Goal: Transaction & Acquisition: Subscribe to service/newsletter

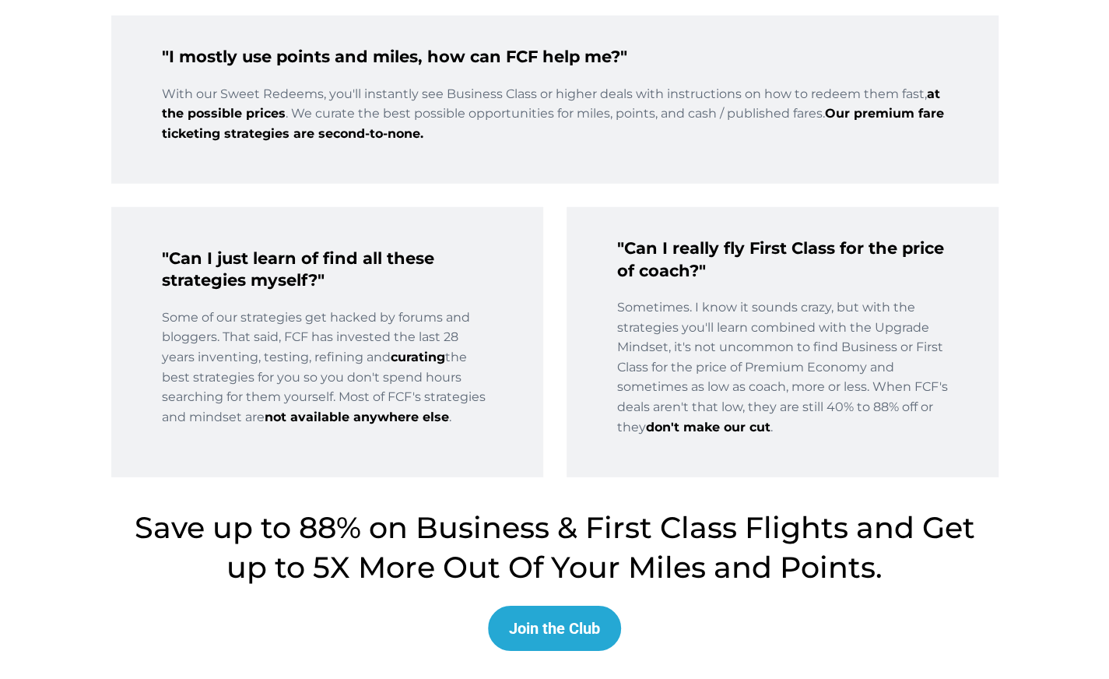
click at [579, 641] on button "Join the Club" at bounding box center [554, 628] width 133 height 45
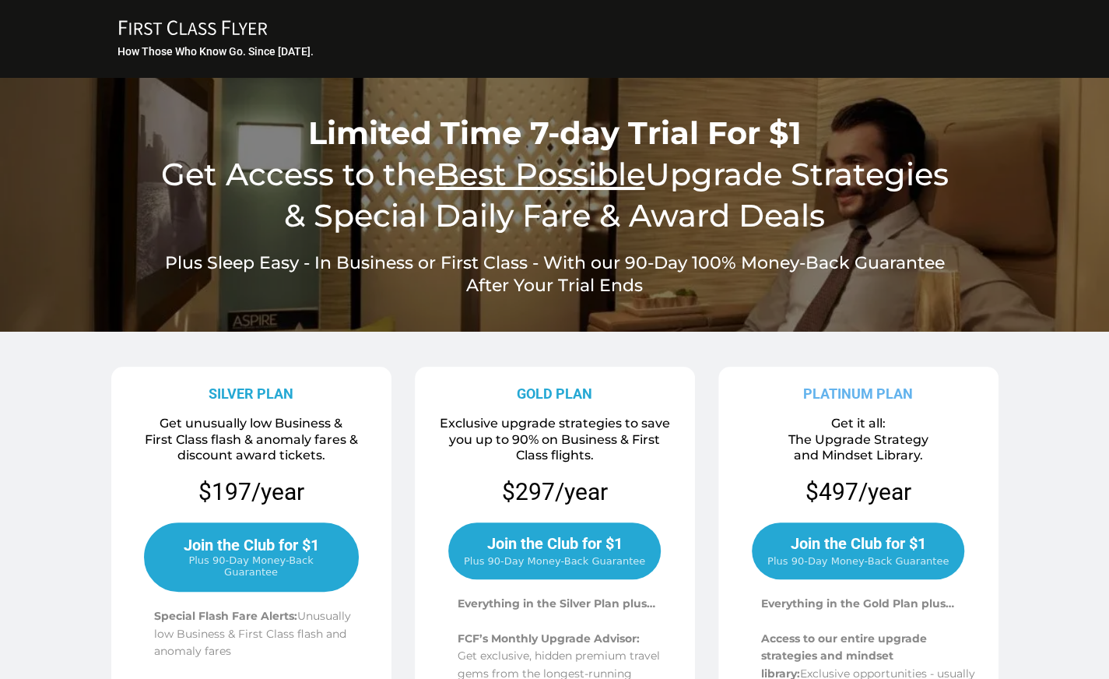
click at [168, 30] on icon at bounding box center [193, 27] width 148 height 15
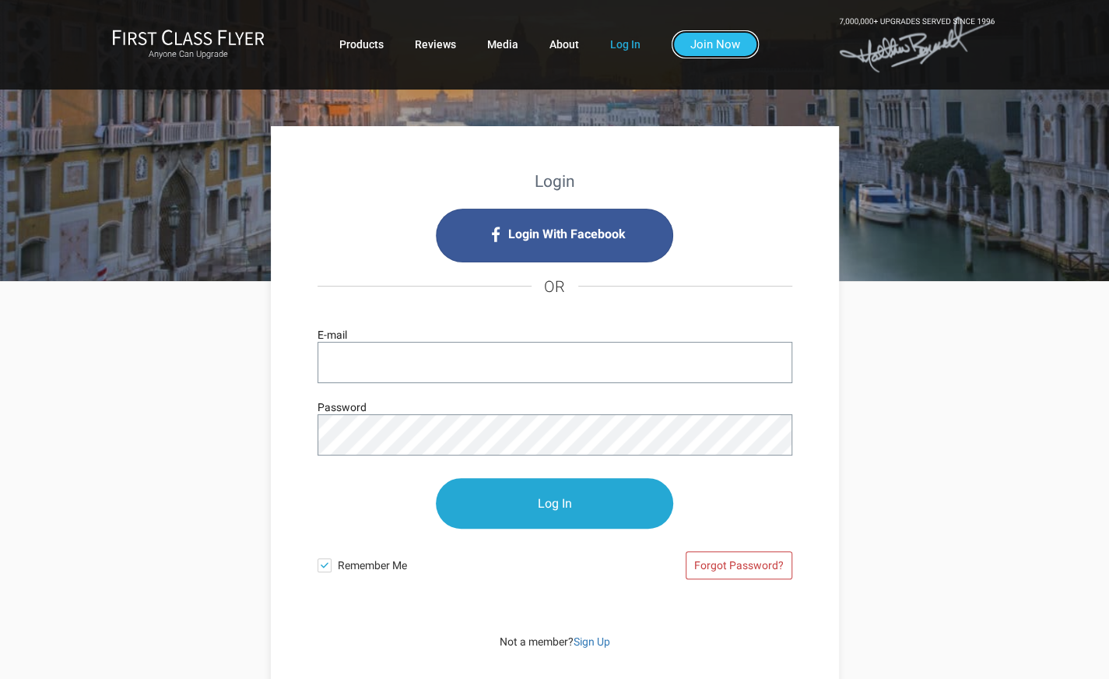
click at [733, 40] on link "Join Now" at bounding box center [715, 44] width 87 height 28
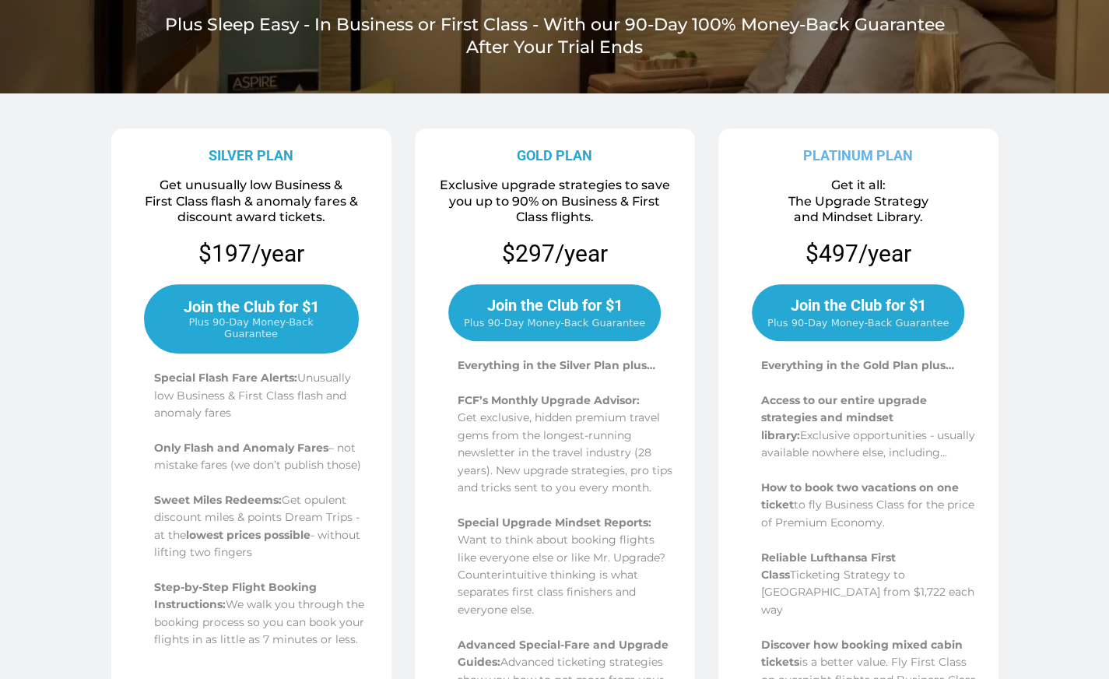
scroll to position [259, 0]
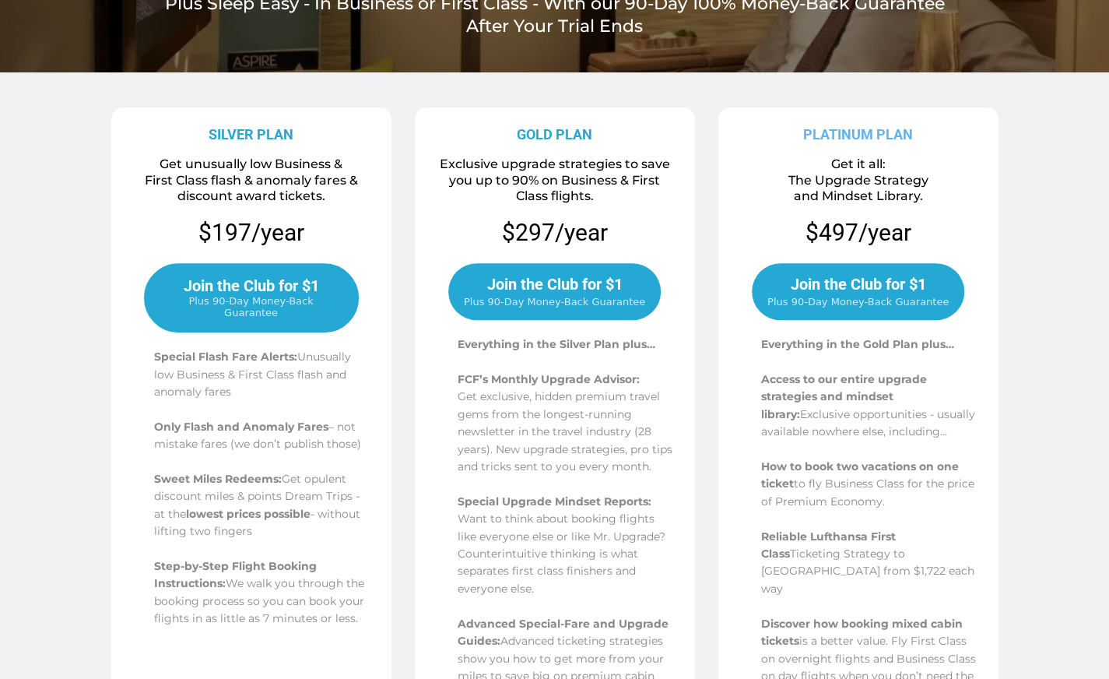
click at [295, 290] on span "Join the Club for $1" at bounding box center [251, 285] width 135 height 19
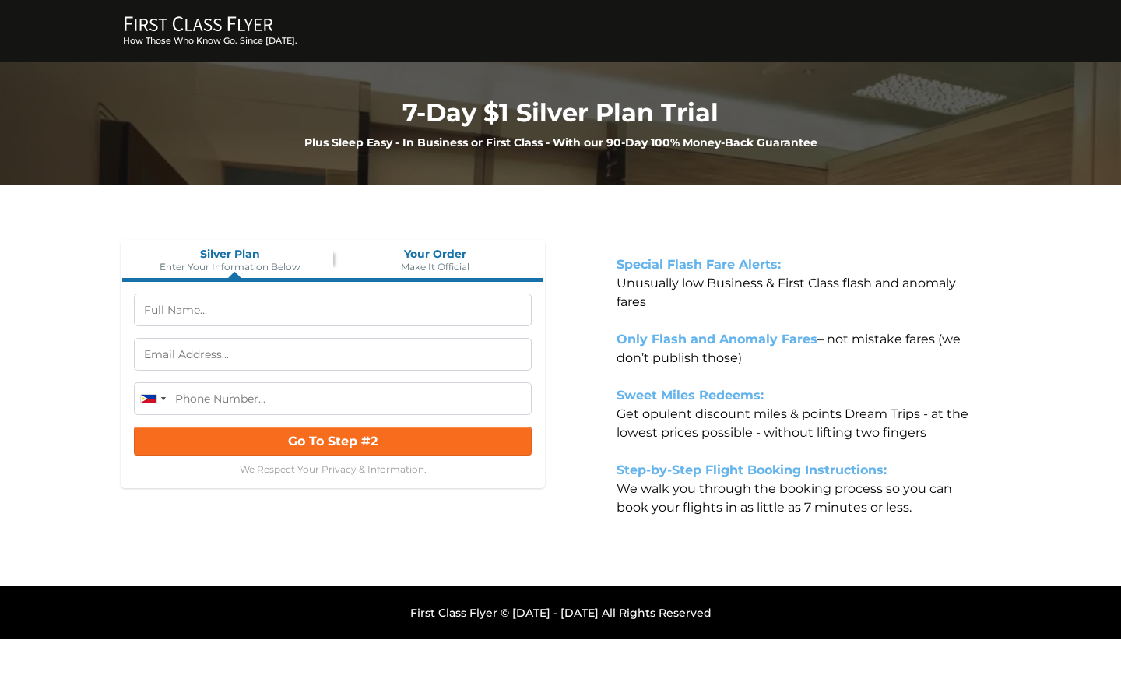
click at [318, 357] on input "text" at bounding box center [333, 354] width 398 height 33
paste input "olciypsyfig@milledmail.com"
type input "olciypsyfig@milledmail.com"
click at [378, 309] on input "text" at bounding box center [333, 310] width 398 height 33
paste input "zivorkpzcuq"
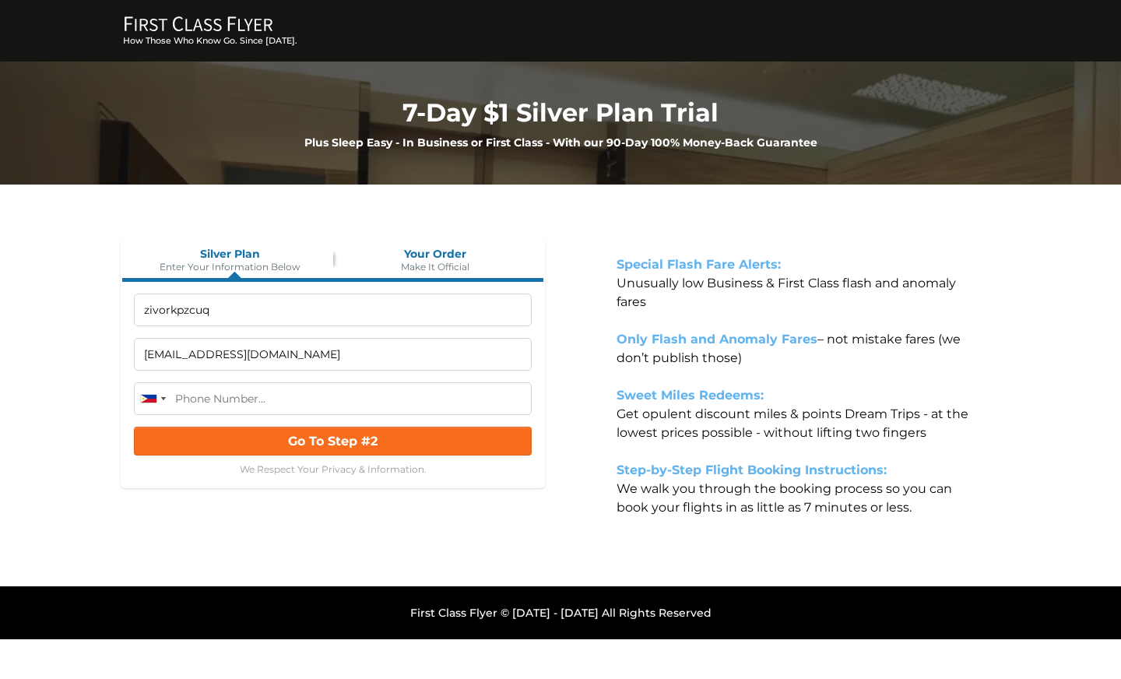
paste input "wtlmexhibpo"
type input "zivorkpzcuq wtlmexhibpo"
click at [149, 389] on div at bounding box center [153, 398] width 36 height 31
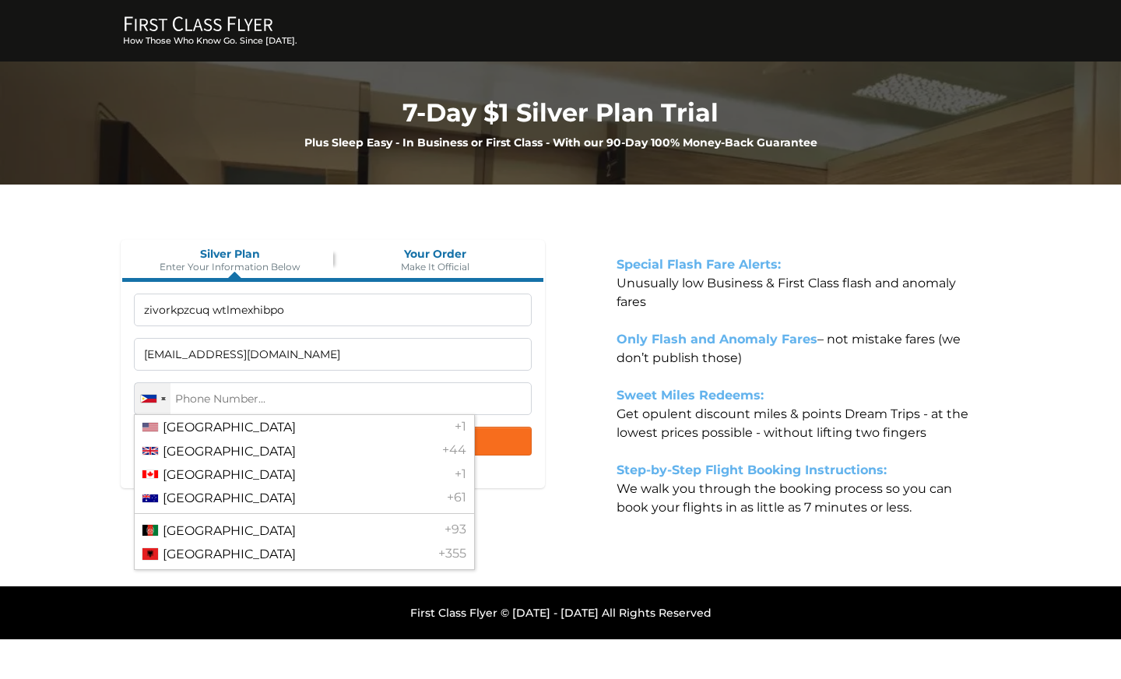
scroll to position [4140, 0]
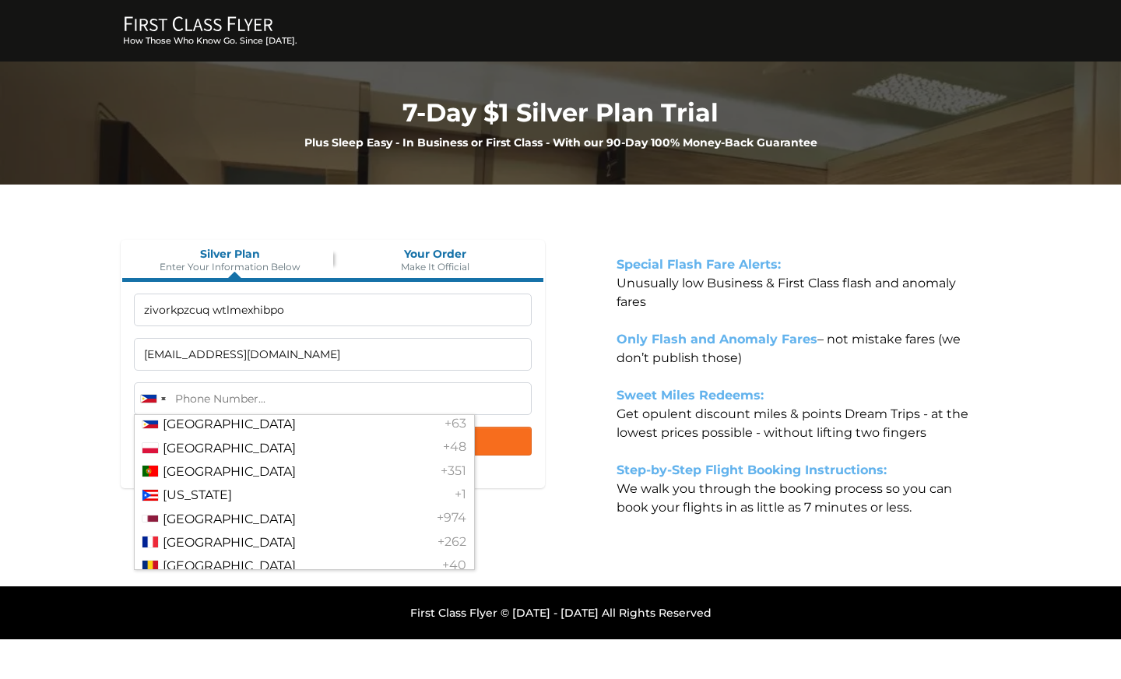
click at [258, 392] on input "tel" at bounding box center [333, 398] width 398 height 33
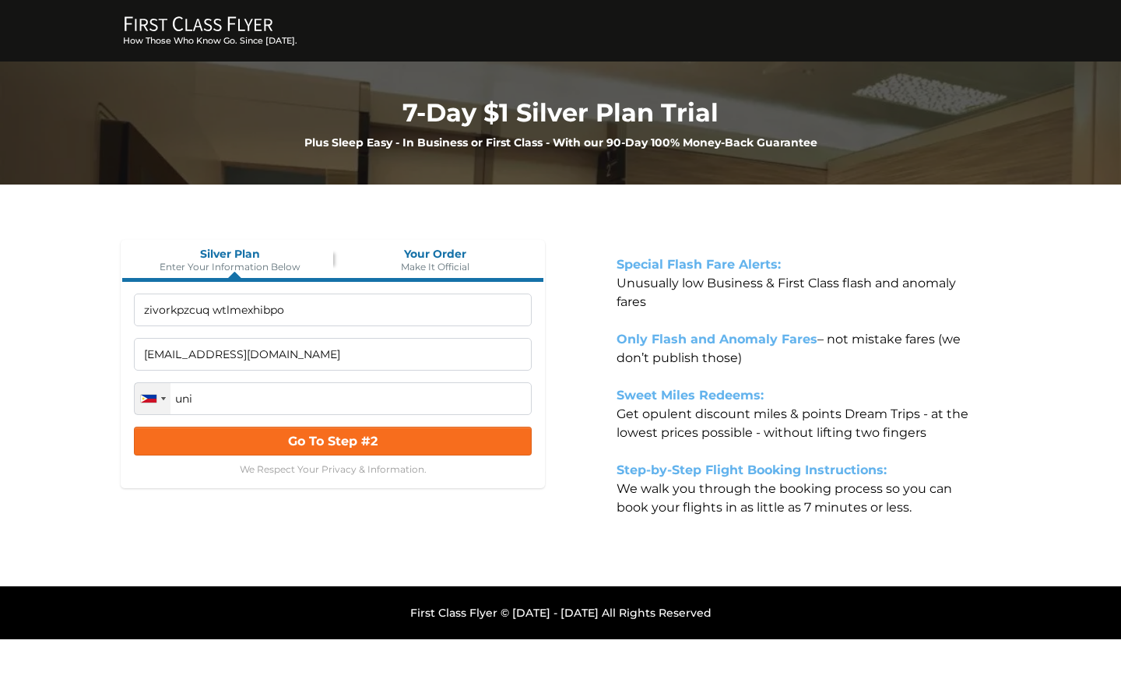
click at [144, 396] on div at bounding box center [149, 399] width 16 height 8
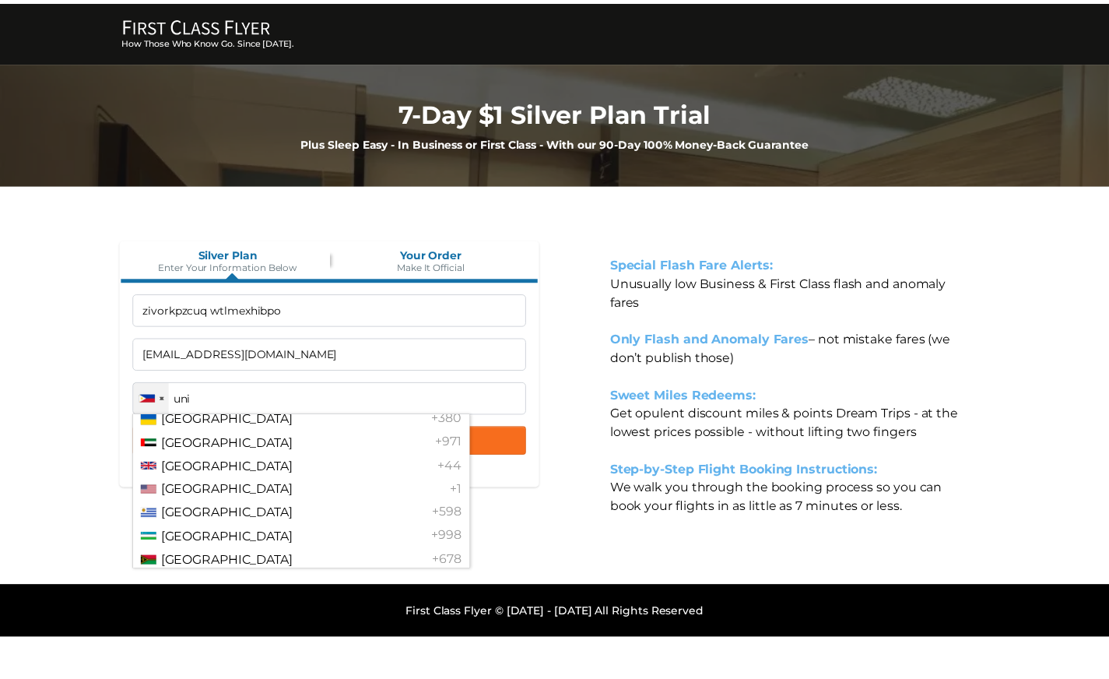
scroll to position [5567, 0]
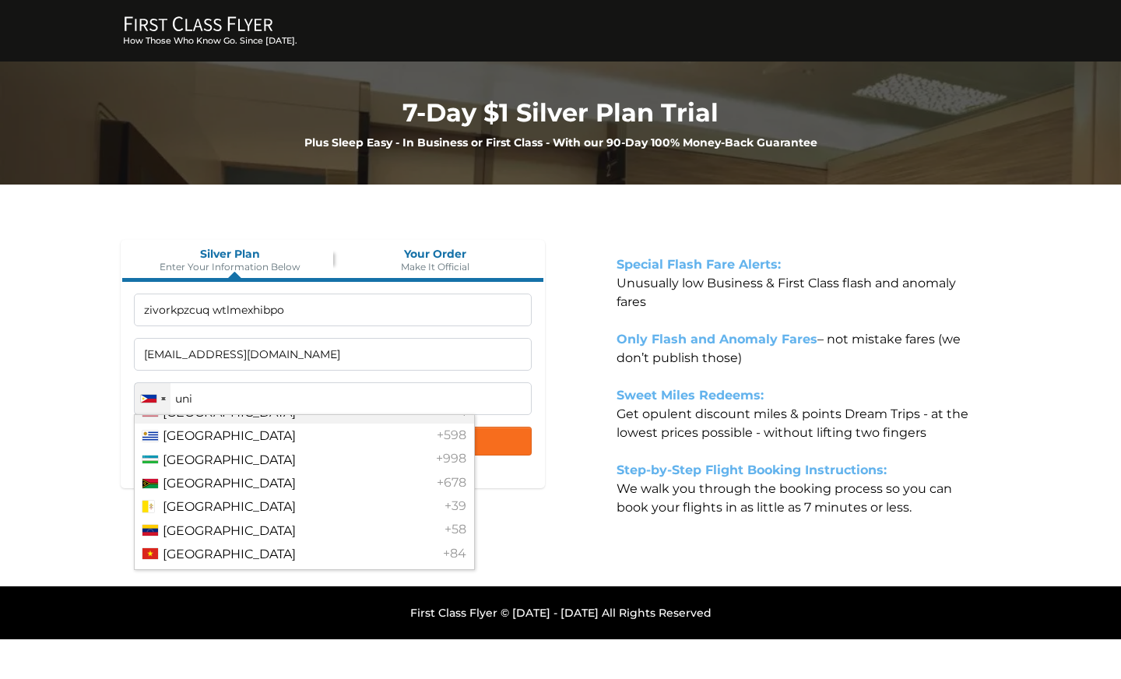
click at [267, 424] on li "United States +1" at bounding box center [304, 411] width 339 height 23
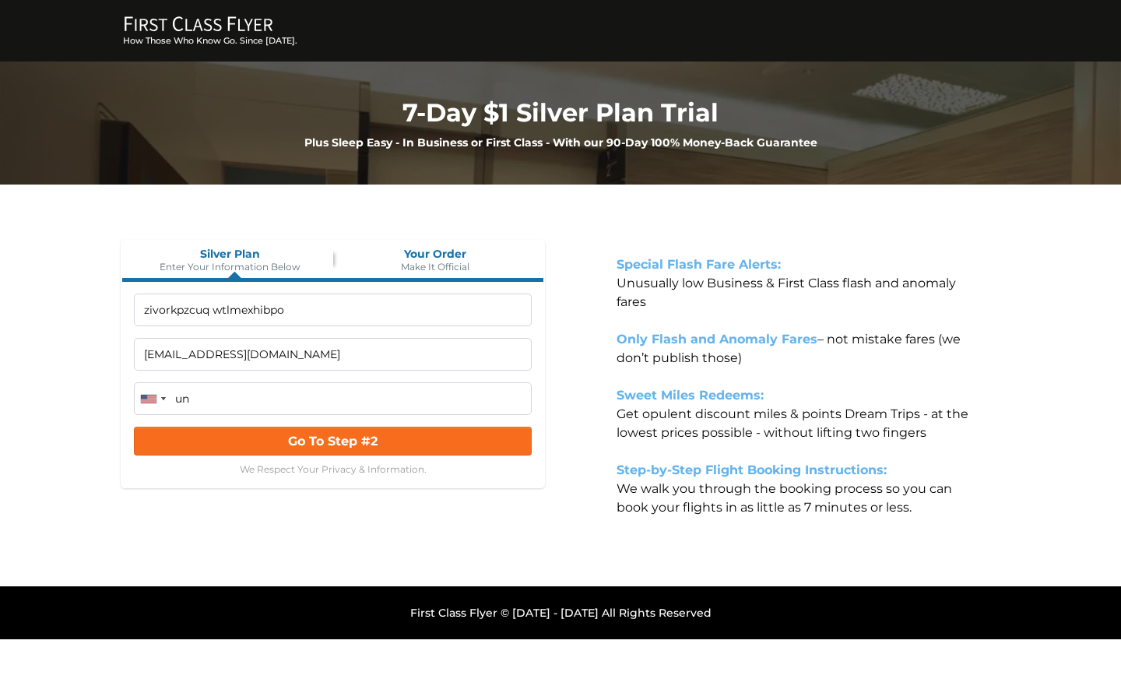
type input "u"
type input "1"
type input "(212) 555-5555"
click at [339, 444] on span "Go To Step #2" at bounding box center [333, 441] width 90 height 15
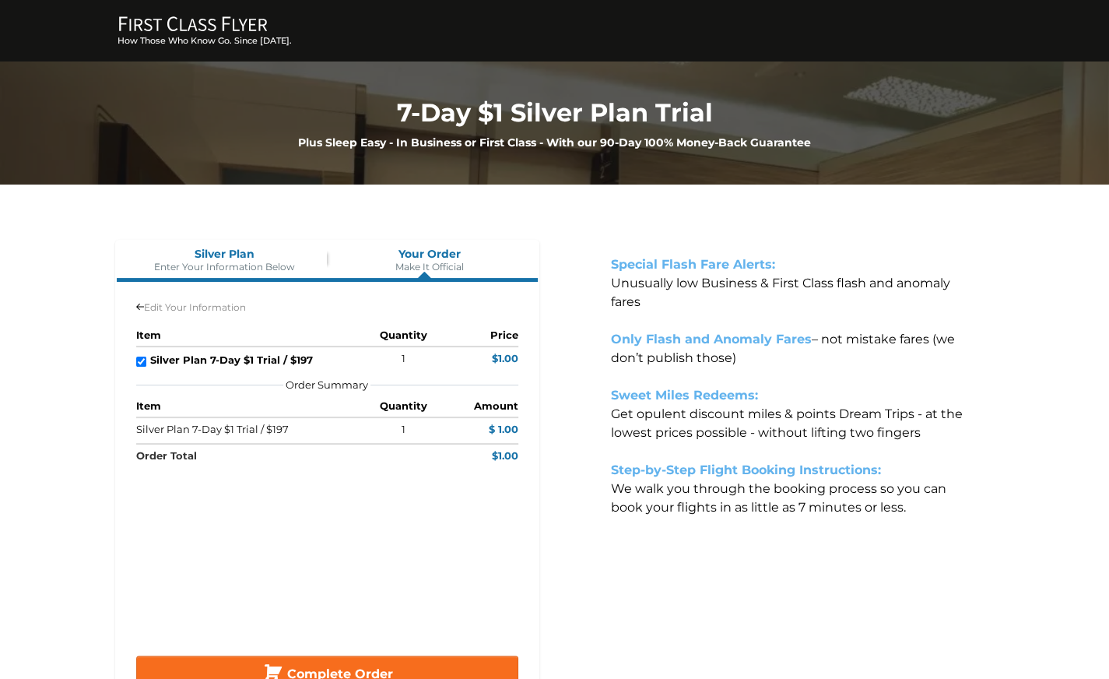
scroll to position [129, 0]
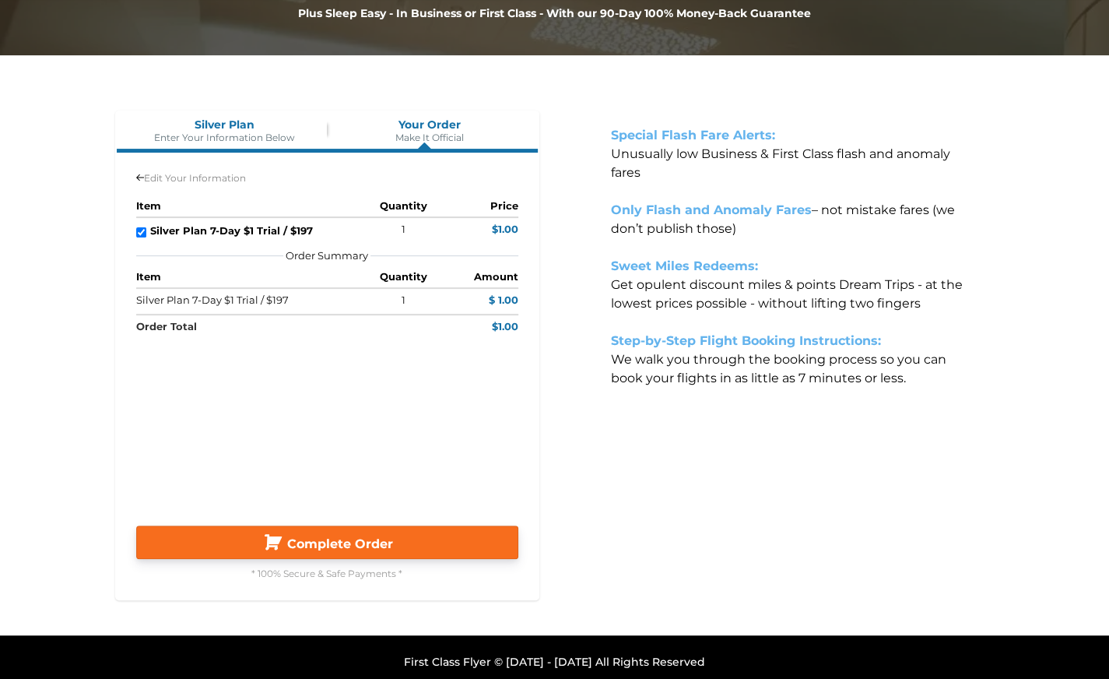
click at [322, 536] on span "Complete Order" at bounding box center [340, 543] width 106 height 15
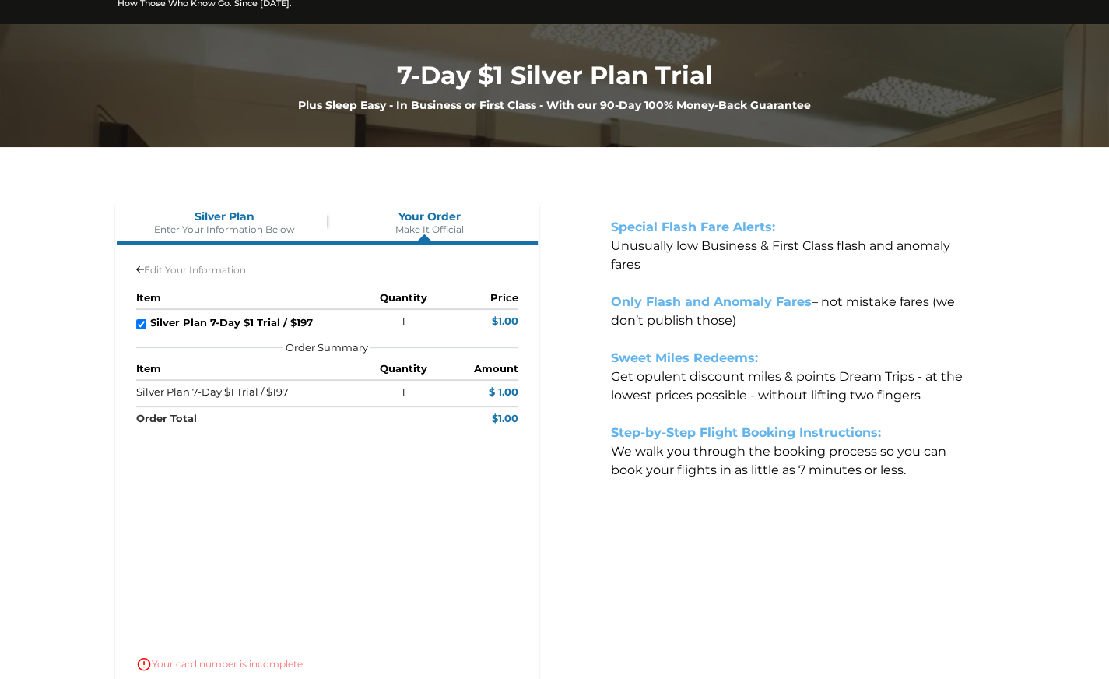
scroll to position [0, 0]
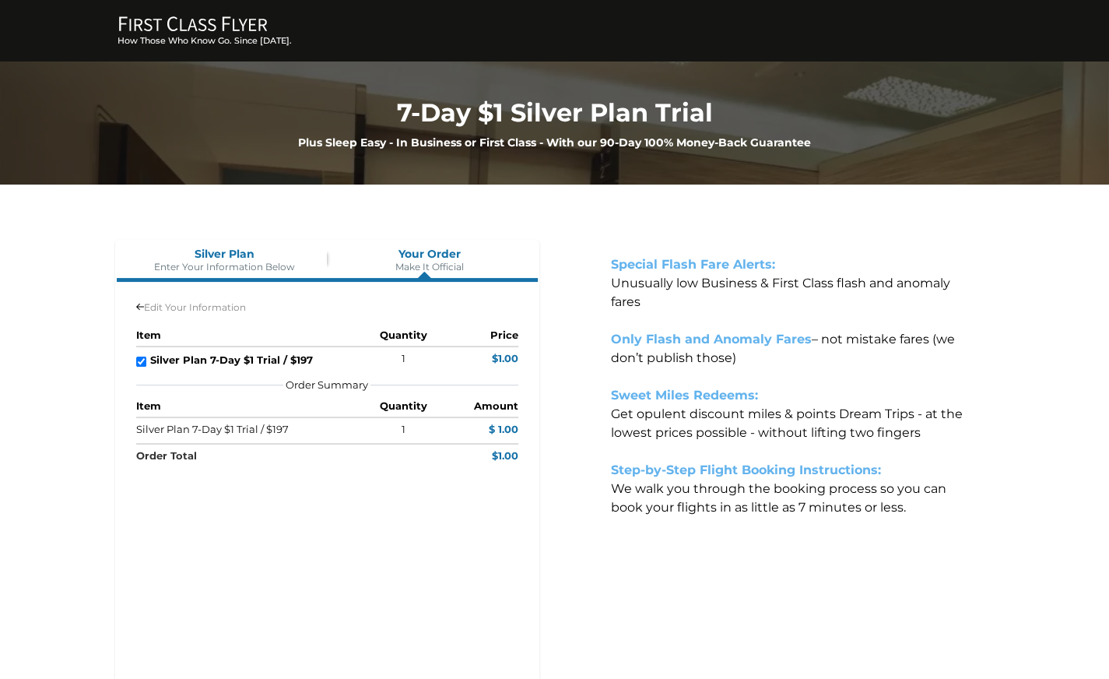
click at [199, 31] on icon "FIRST CLASS FLYER Copy Created with Sketch." at bounding box center [193, 24] width 156 height 16
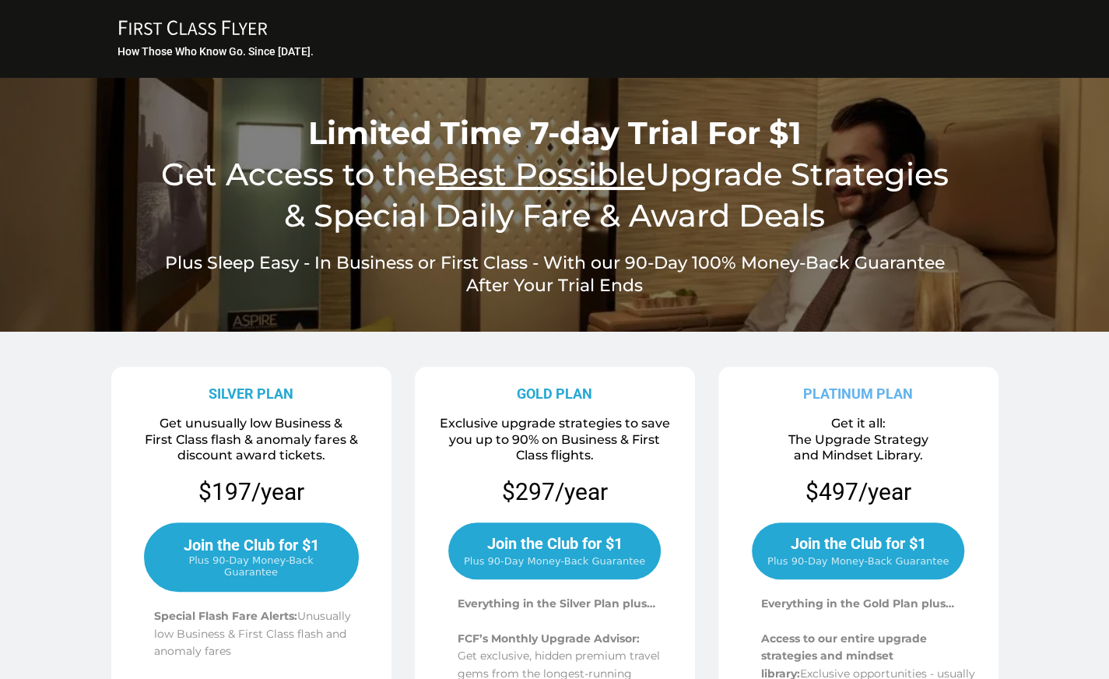
click at [166, 29] on icon "FIRST CLASS FLYER Copy Created with Sketch." at bounding box center [193, 27] width 156 height 16
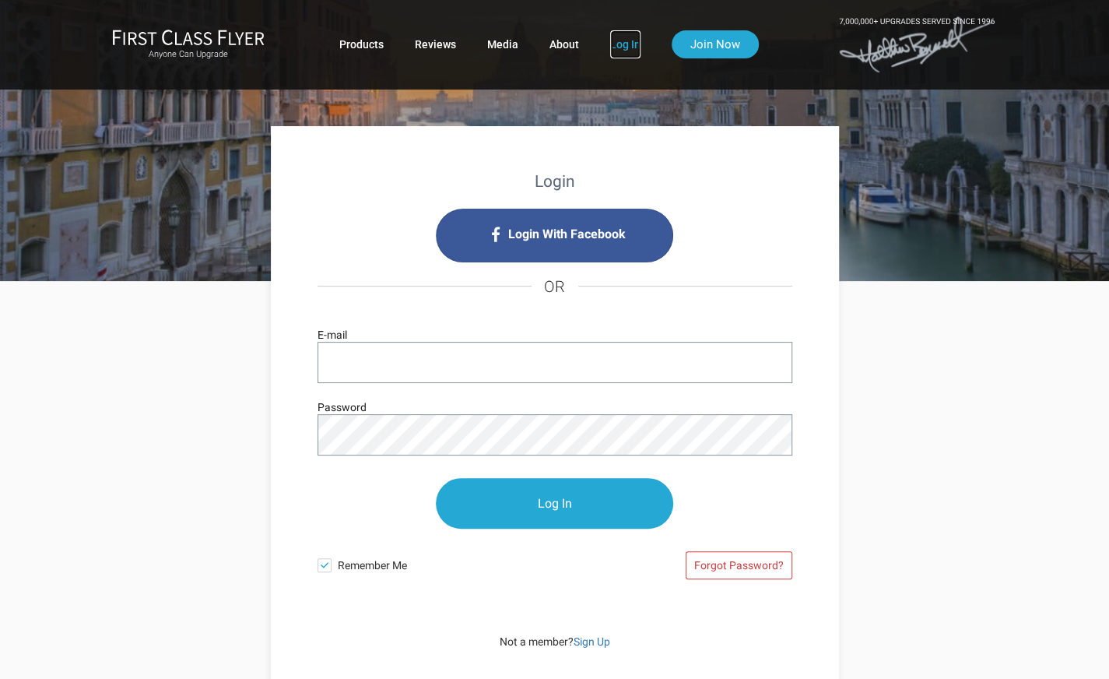
click at [624, 43] on link "Log In" at bounding box center [625, 44] width 30 height 28
drag, startPoint x: 600, startPoint y: 635, endPoint x: 593, endPoint y: 624, distance: 13.0
click at [600, 637] on link "Sign Up" at bounding box center [592, 641] width 37 height 12
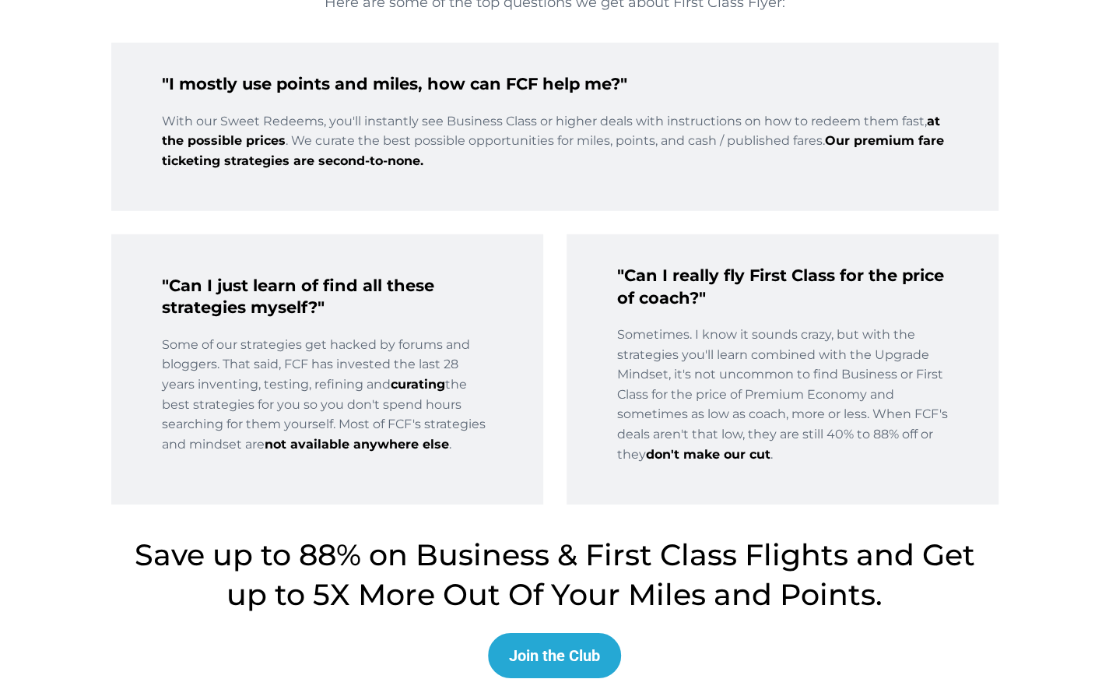
scroll to position [2411, 0]
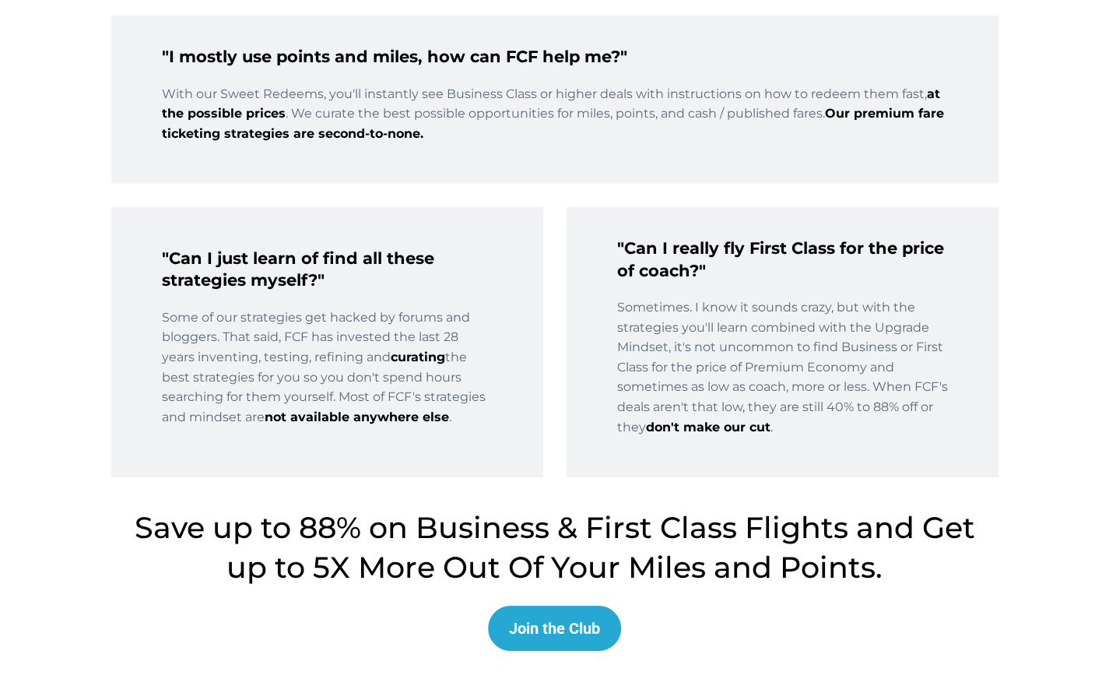
click at [554, 625] on div "Join the Club" at bounding box center [554, 628] width 91 height 19
click at [553, 619] on div "Join the Club" at bounding box center [554, 628] width 91 height 19
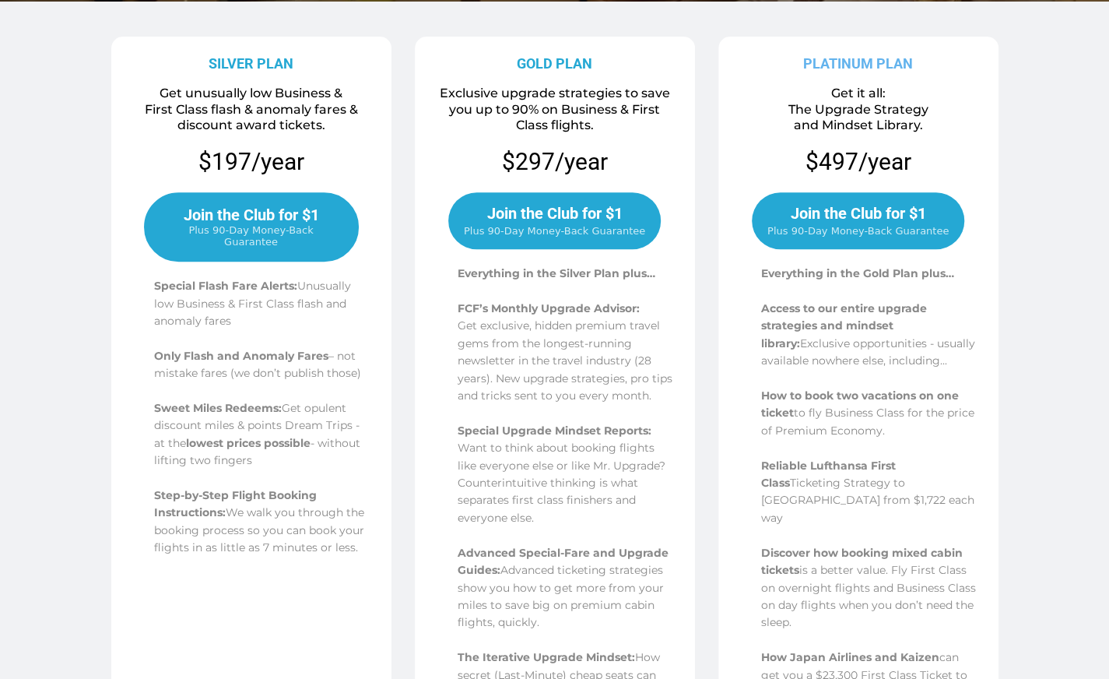
click at [328, 197] on link "Join the Club for $1 Plus 90-Day Money-Back Guarantee" at bounding box center [251, 226] width 215 height 69
